Goal: Transaction & Acquisition: Purchase product/service

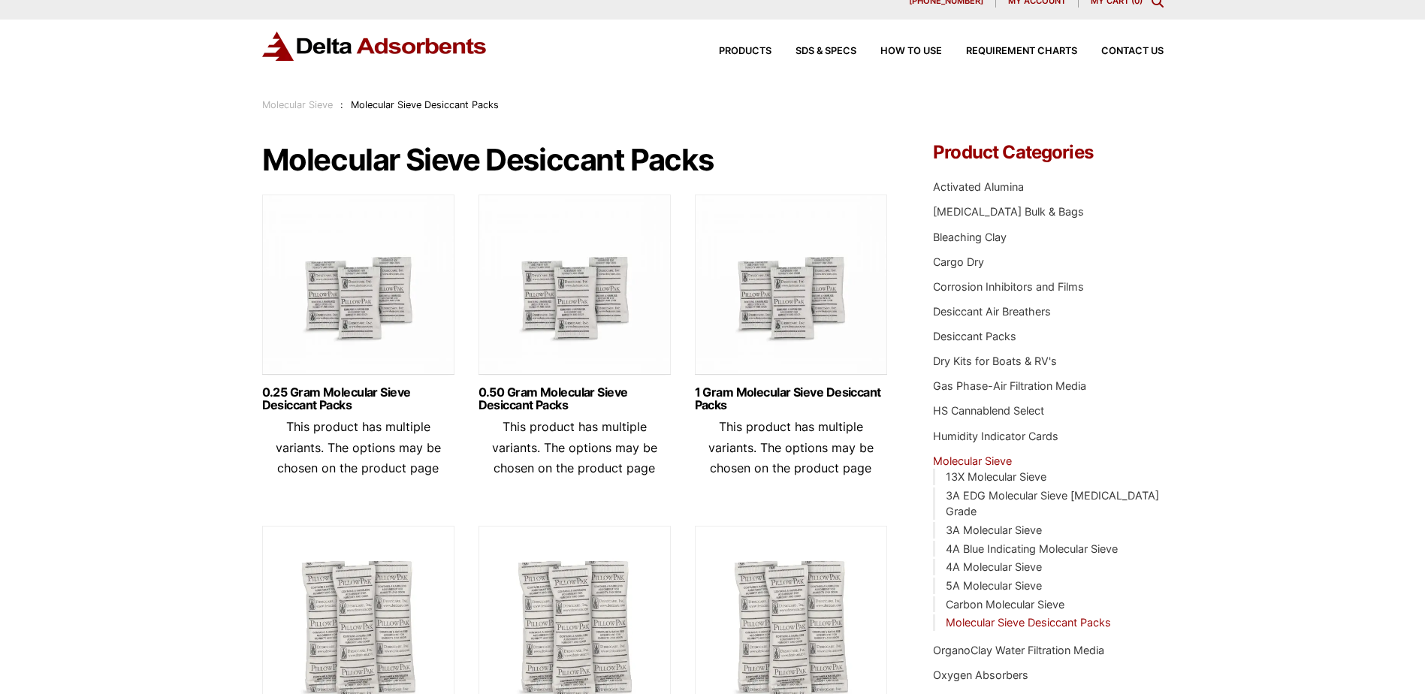
scroll to position [17, 0]
click at [745, 396] on link "1 Gram Molecular Sieve Desiccant Packs" at bounding box center [791, 398] width 192 height 26
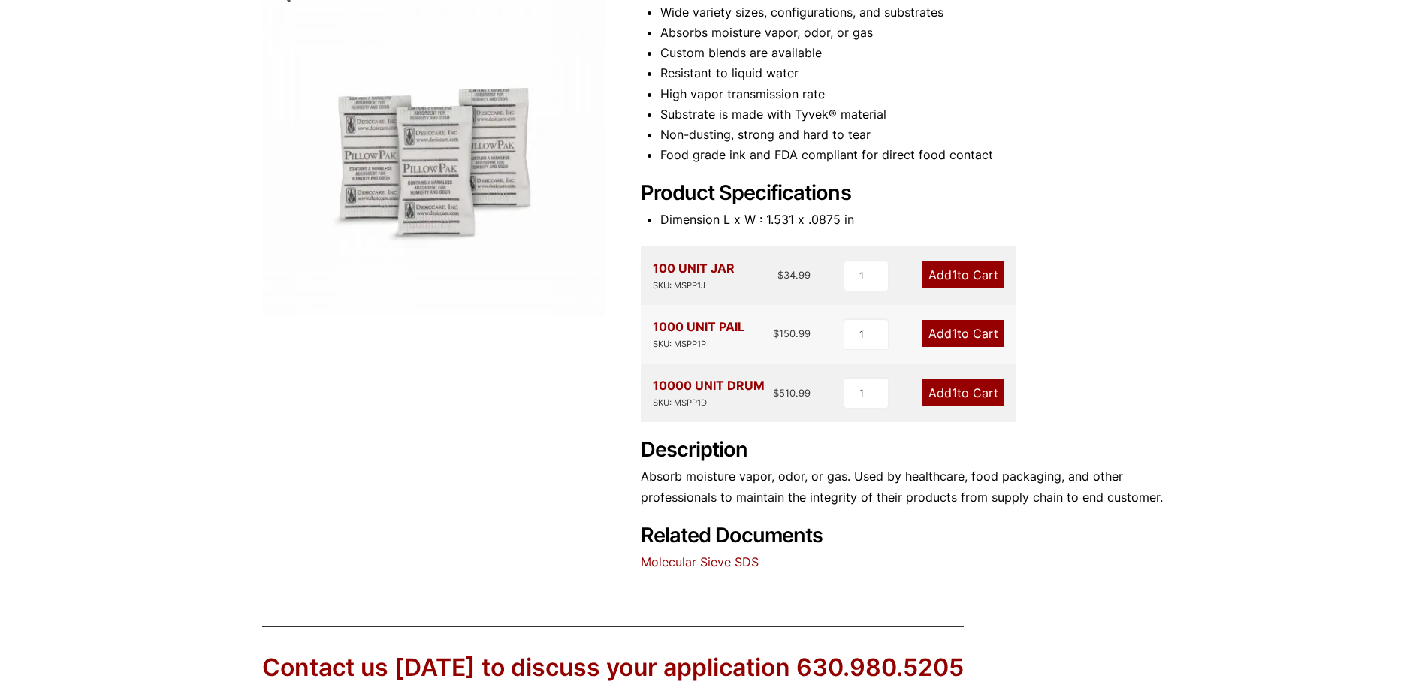
scroll to position [249, 0]
drag, startPoint x: 782, startPoint y: 394, endPoint x: 809, endPoint y: 394, distance: 27.0
click at [809, 394] on bdi "$ 510.99" at bounding box center [792, 392] width 38 height 12
drag, startPoint x: 809, startPoint y: 394, endPoint x: 778, endPoint y: 393, distance: 30.8
click at [778, 393] on span "$" at bounding box center [776, 392] width 6 height 12
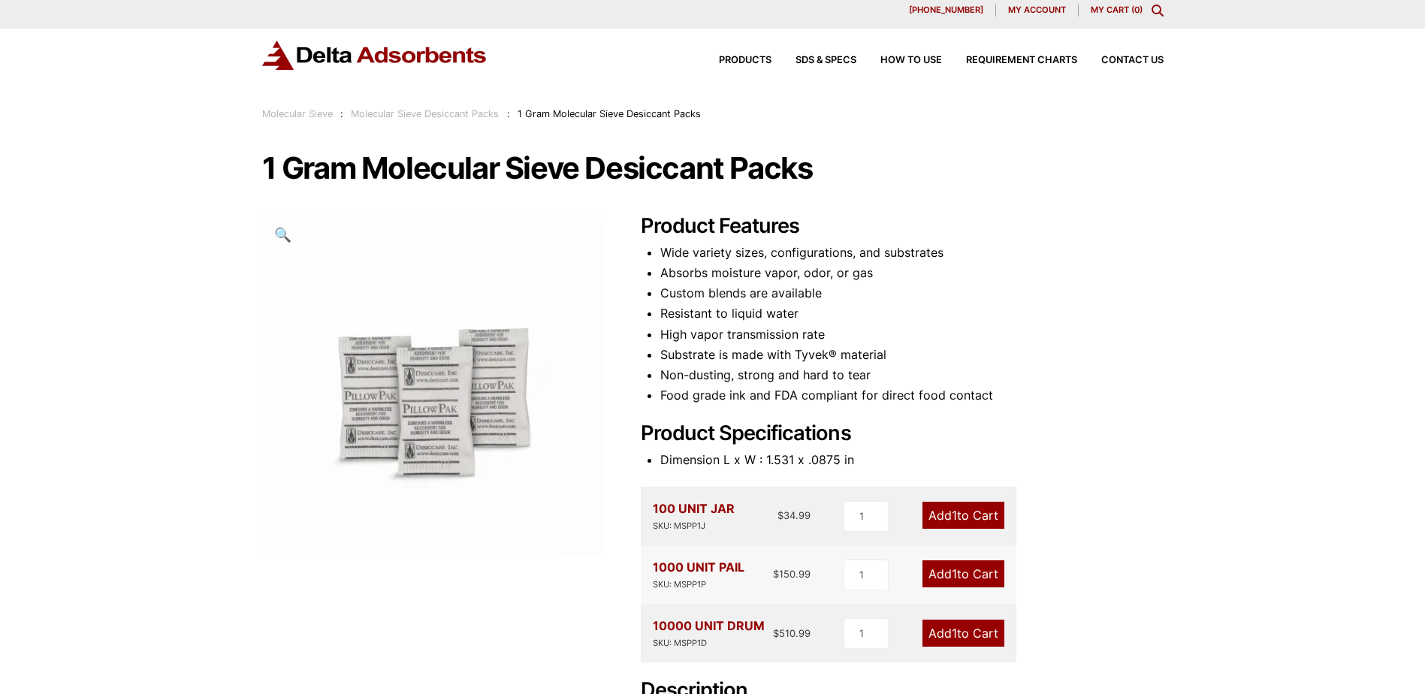
scroll to position [0, 0]
